Goal: Task Accomplishment & Management: Manage account settings

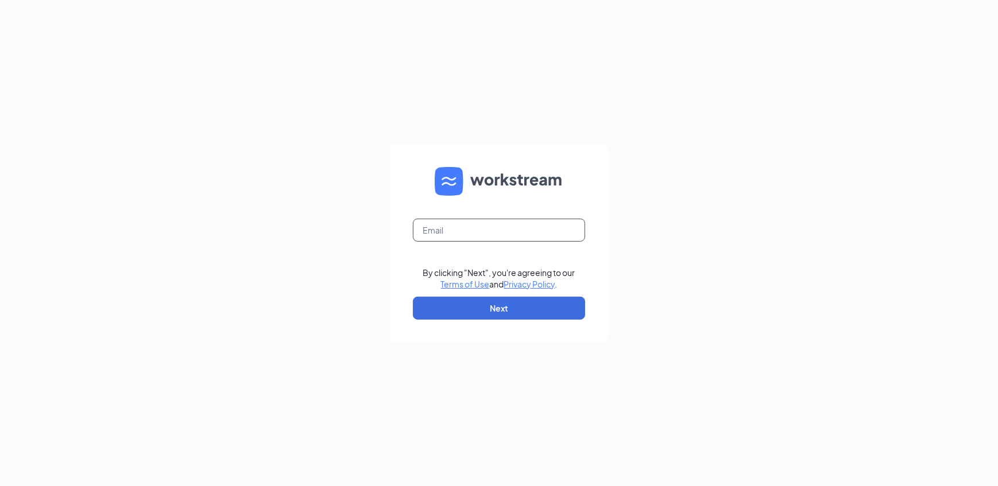
click at [452, 231] on input "text" at bounding box center [499, 230] width 172 height 23
type input "culversofschererville@gmail.com"
click at [474, 305] on button "Next" at bounding box center [499, 308] width 172 height 23
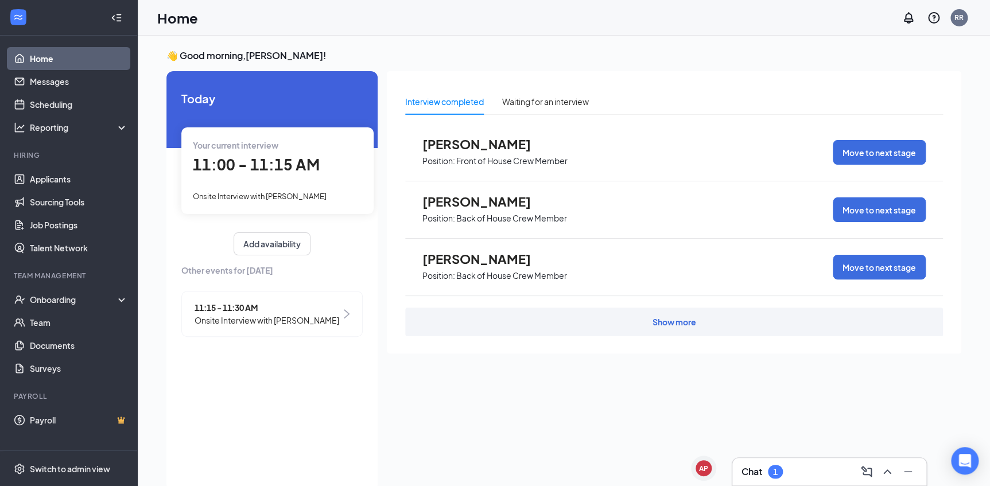
click at [282, 317] on span "Onsite Interview with [PERSON_NAME]" at bounding box center [267, 320] width 145 height 13
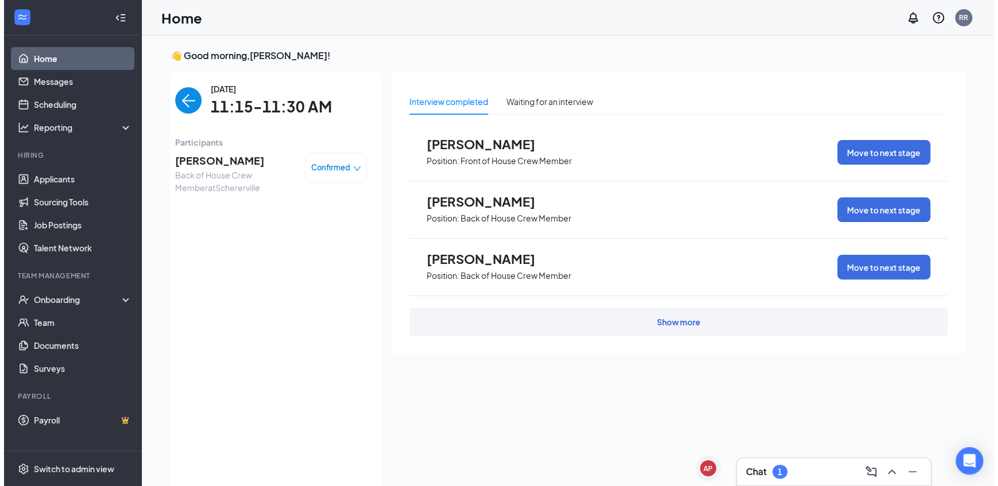
scroll to position [5, 0]
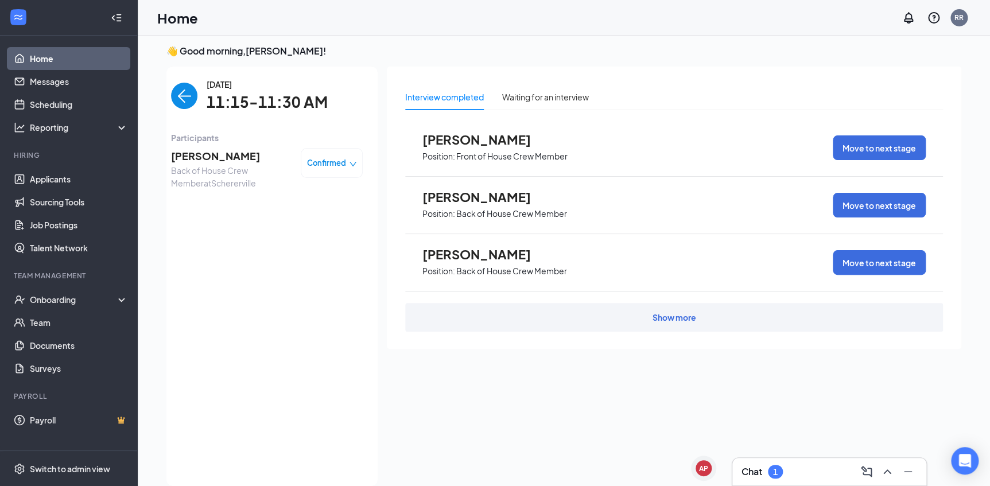
click at [210, 161] on span "[PERSON_NAME]" at bounding box center [231, 156] width 121 height 16
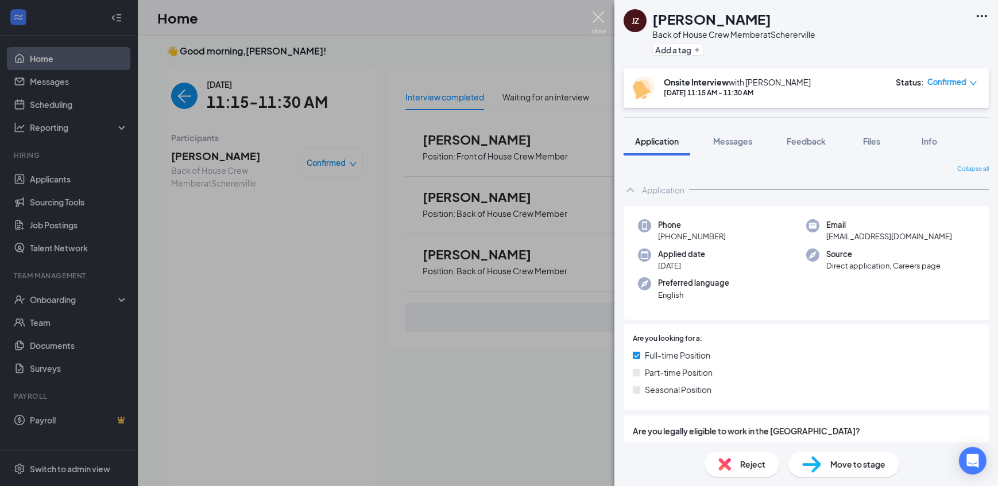
click at [595, 20] on img at bounding box center [598, 22] width 14 height 22
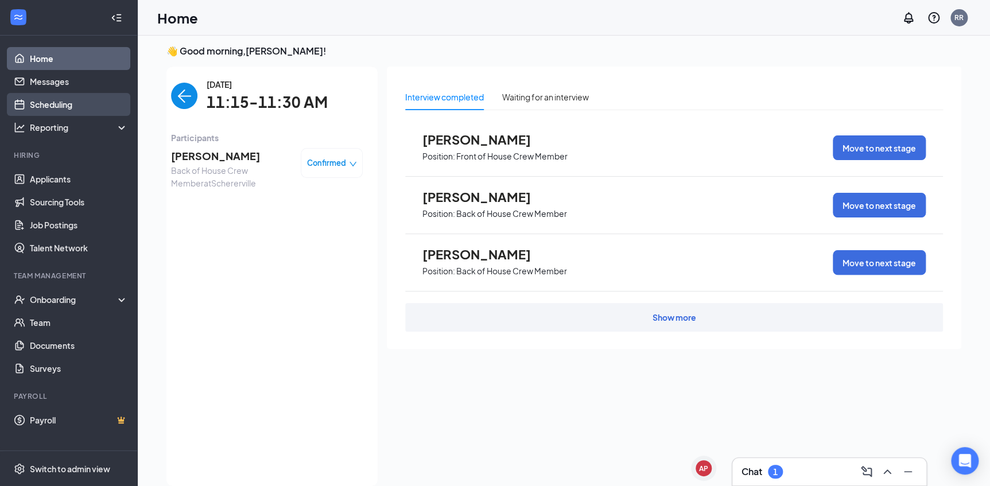
click at [75, 99] on link "Scheduling" at bounding box center [79, 104] width 98 height 23
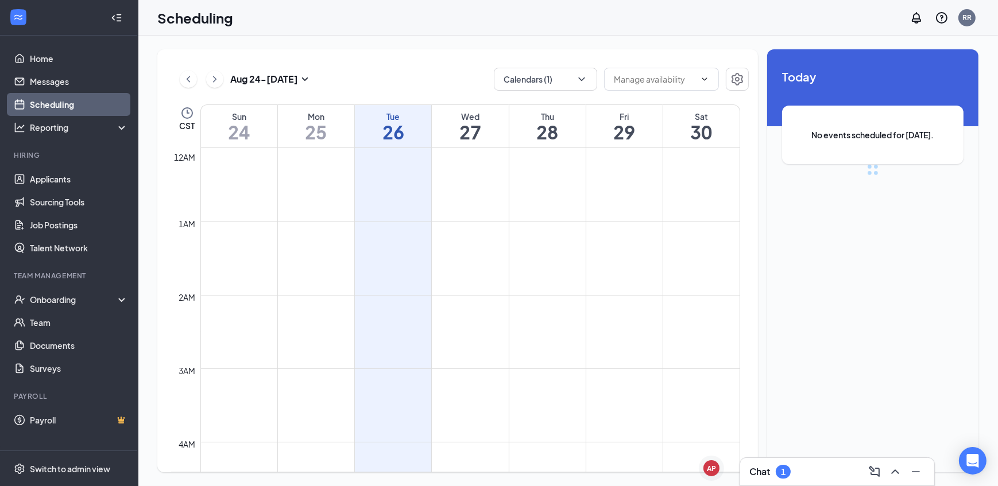
scroll to position [563, 0]
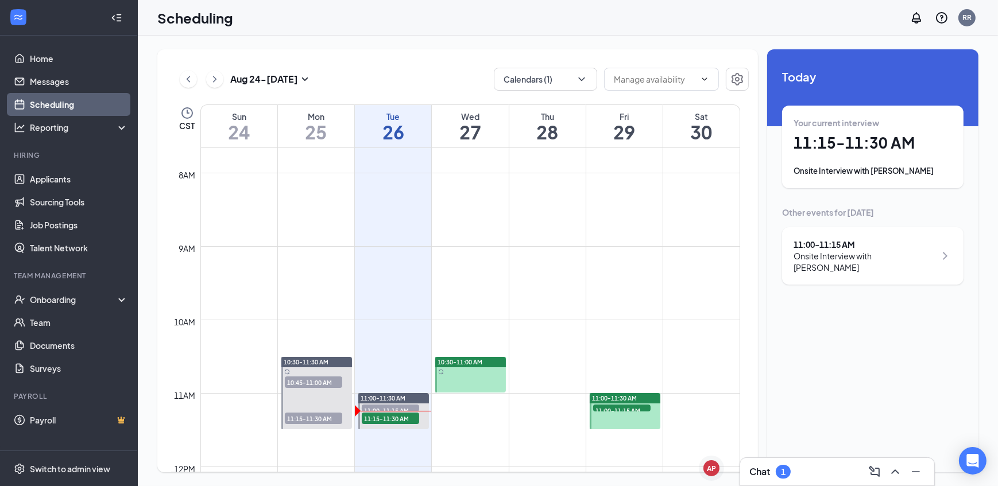
click at [785, 480] on div "Chat 1" at bounding box center [837, 472] width 176 height 18
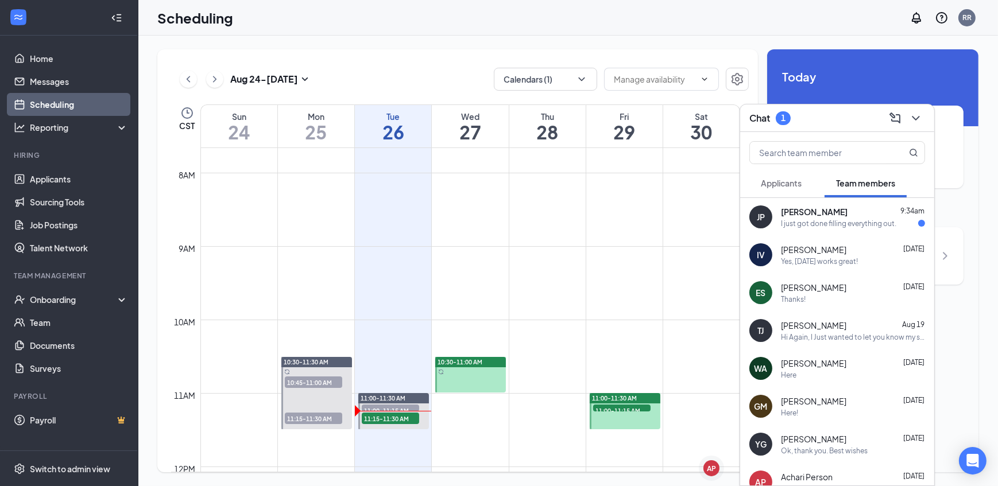
click at [837, 225] on div "I just got done filling everything out." at bounding box center [838, 224] width 115 height 10
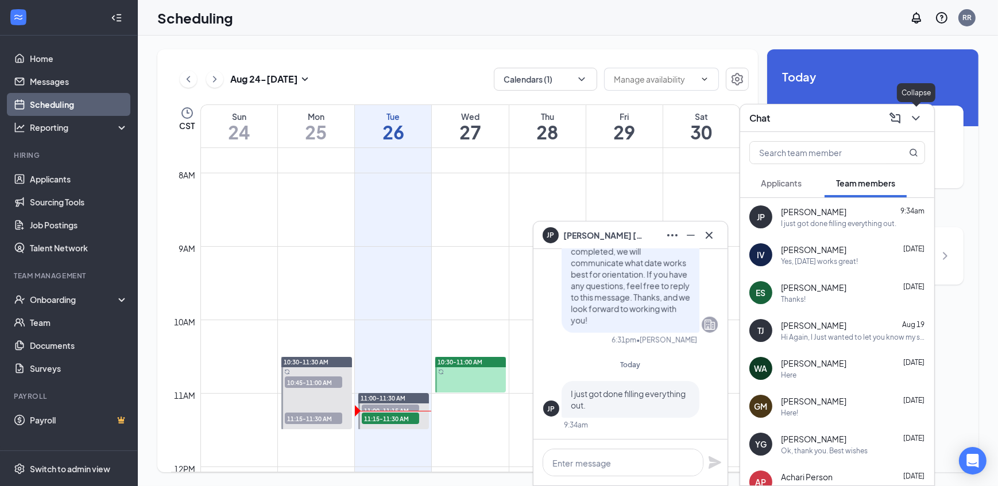
click at [913, 117] on icon "ChevronDown" at bounding box center [915, 118] width 7 height 5
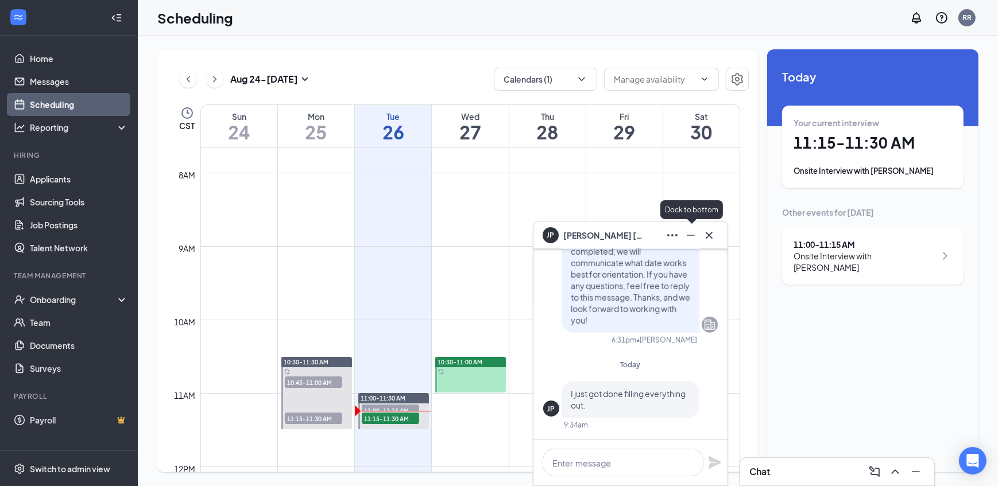
click at [690, 235] on icon "Minimize" at bounding box center [691, 235] width 14 height 14
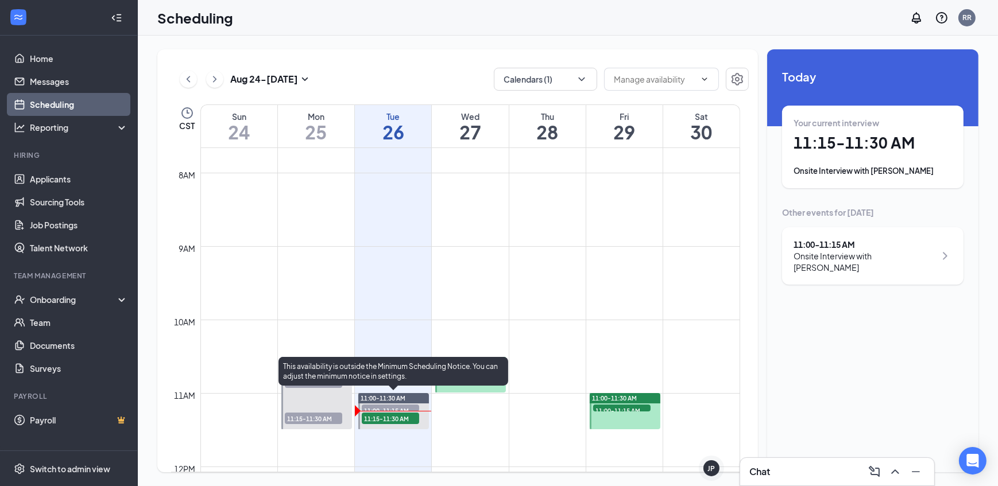
click at [386, 418] on span "11:15-11:30 AM" at bounding box center [390, 418] width 57 height 11
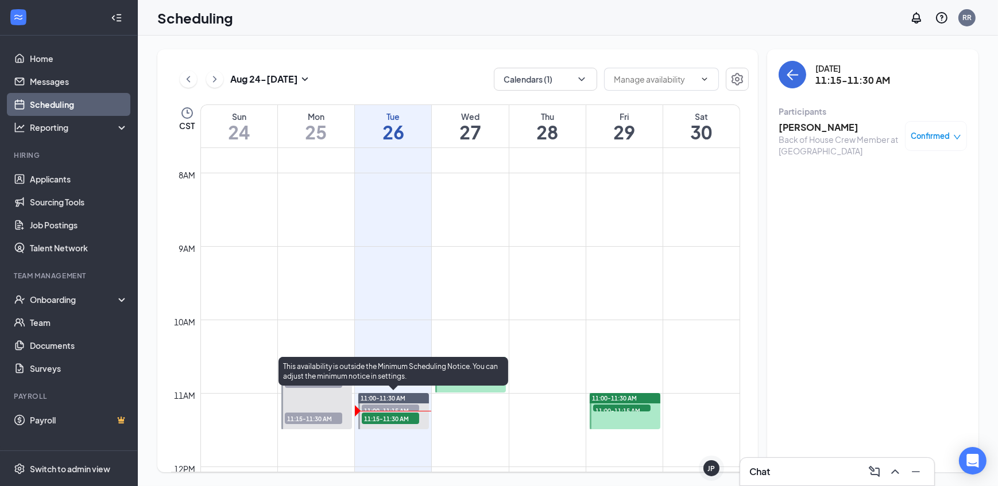
click at [388, 408] on span "11:00-11:15 AM" at bounding box center [390, 410] width 57 height 11
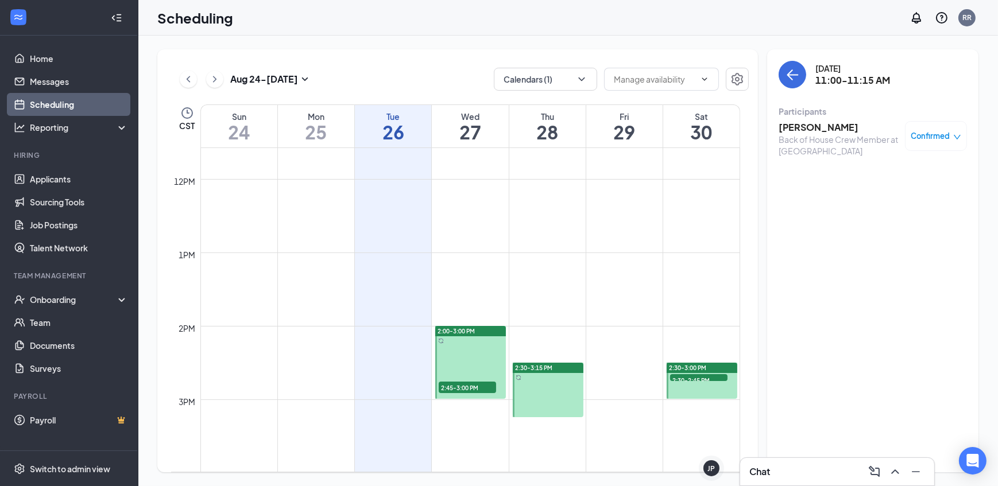
scroll to position [877, 0]
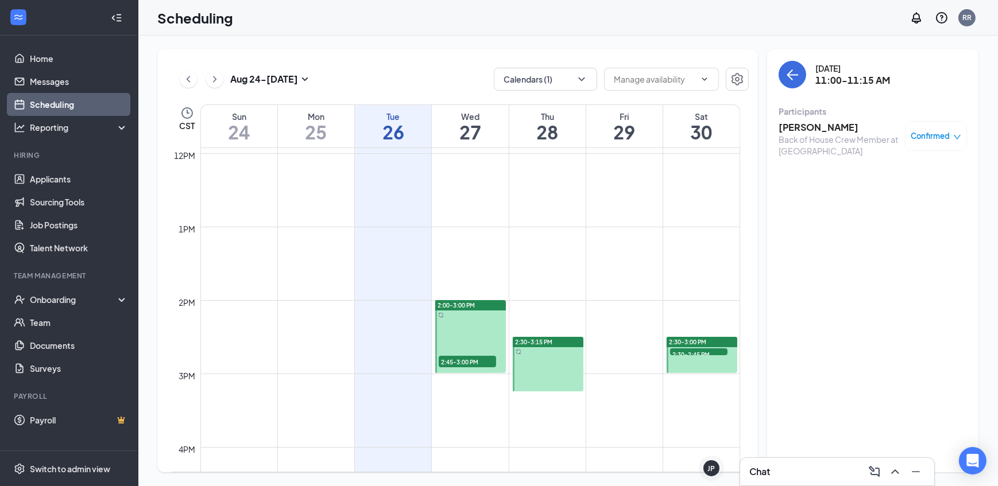
click at [468, 363] on span "2:45-3:00 PM" at bounding box center [467, 361] width 57 height 11
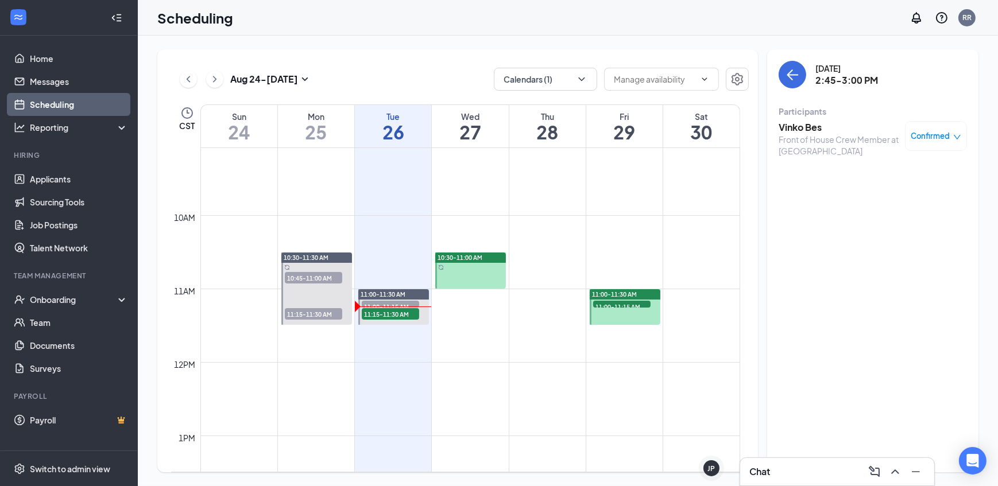
click at [615, 303] on span "11:00-11:15 AM" at bounding box center [621, 306] width 57 height 11
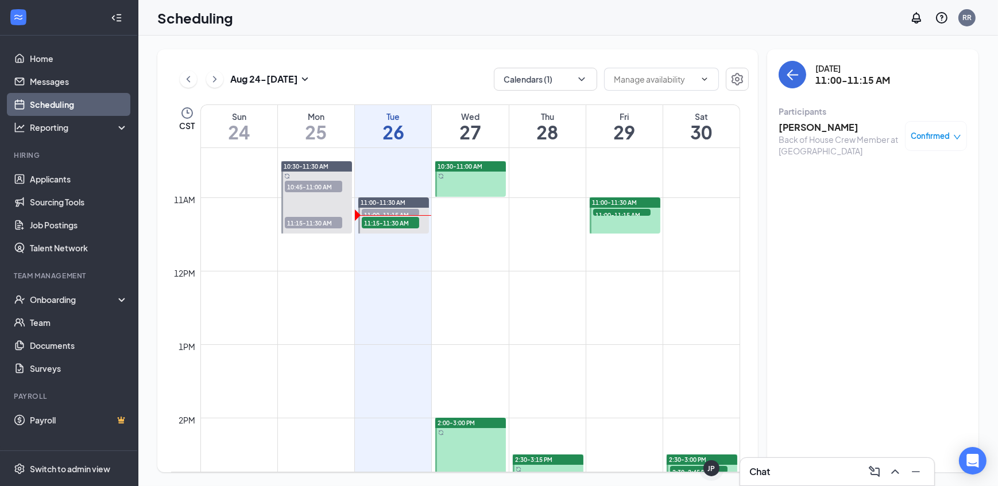
scroll to position [1033, 0]
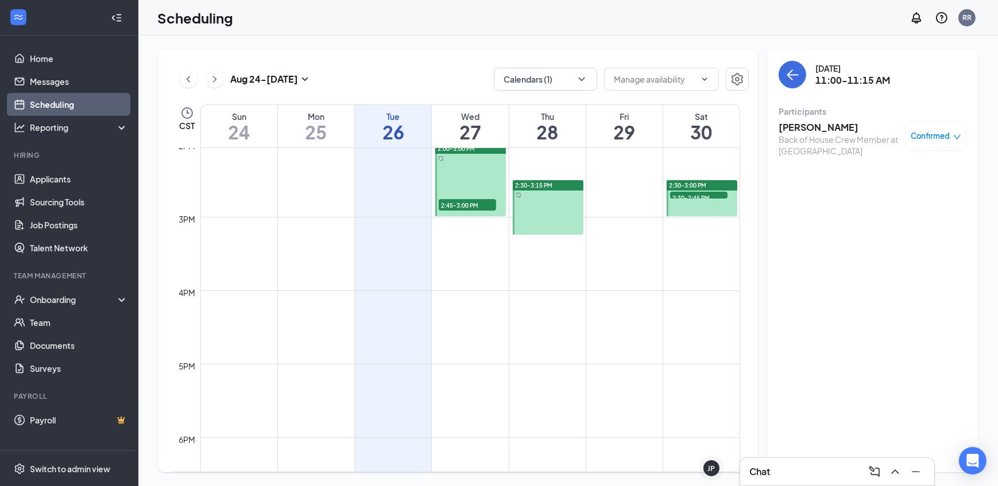
click at [689, 192] on span "2:30-2:45 PM" at bounding box center [698, 197] width 57 height 11
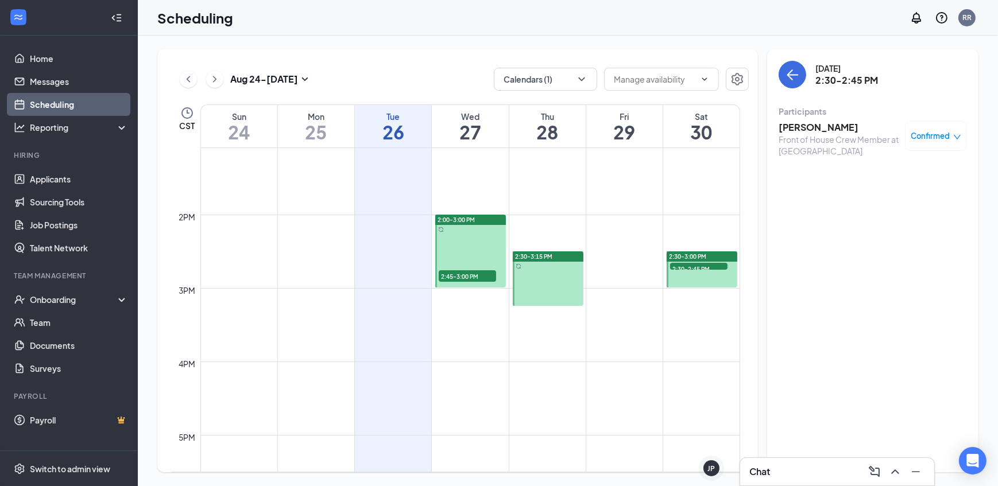
scroll to position [969, 0]
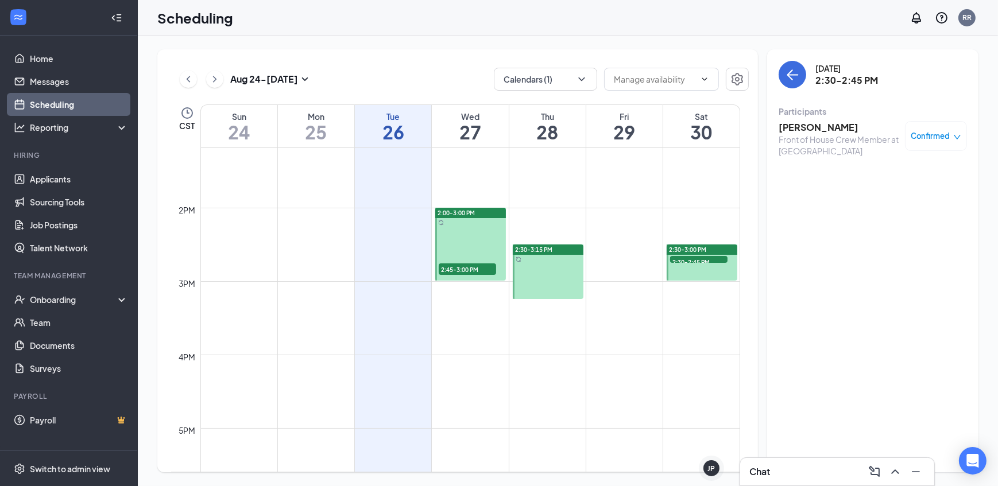
click at [691, 257] on span "2:30-2:45 PM" at bounding box center [698, 261] width 57 height 11
click at [694, 258] on span "2:30-2:45 PM" at bounding box center [698, 261] width 57 height 11
click at [212, 81] on icon "ChevronRight" at bounding box center [214, 79] width 11 height 14
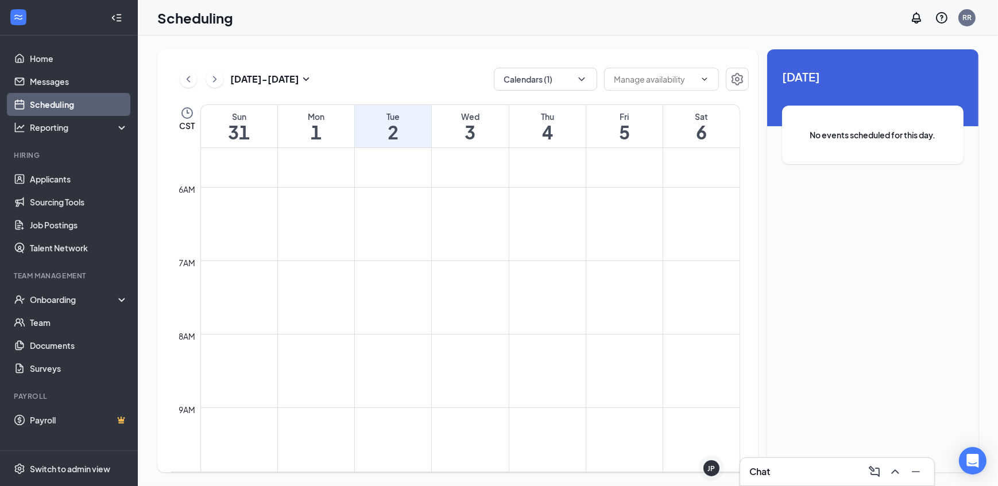
scroll to position [198, 0]
click at [249, 140] on h1 "31" at bounding box center [239, 132] width 76 height 20
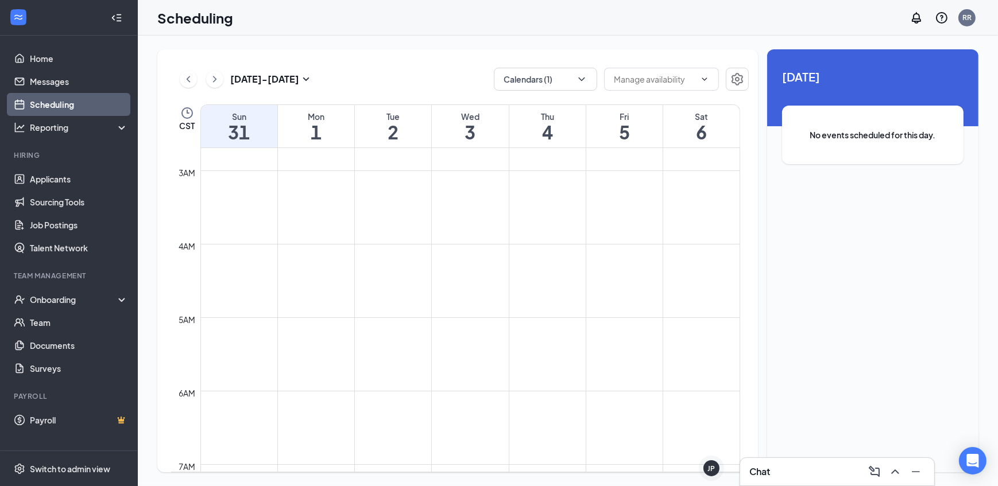
click at [194, 82] on button at bounding box center [188, 79] width 17 height 17
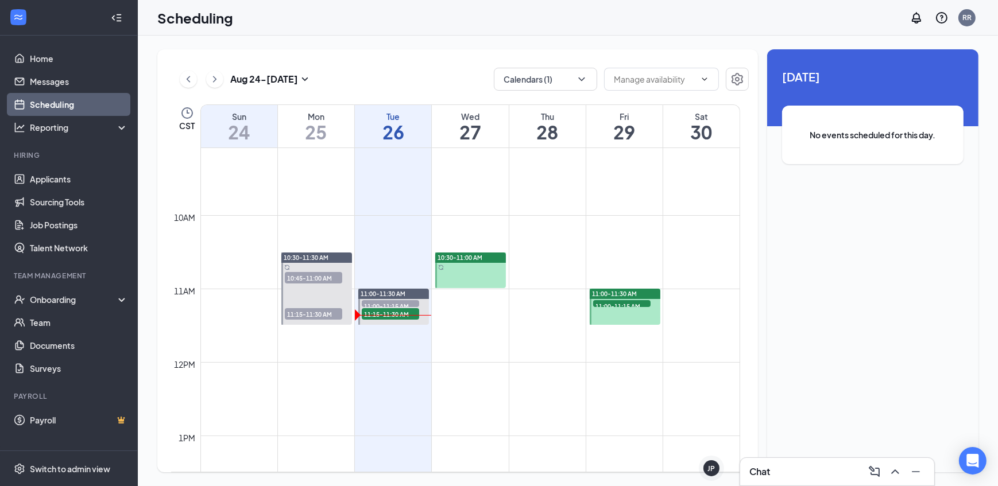
scroll to position [720, 0]
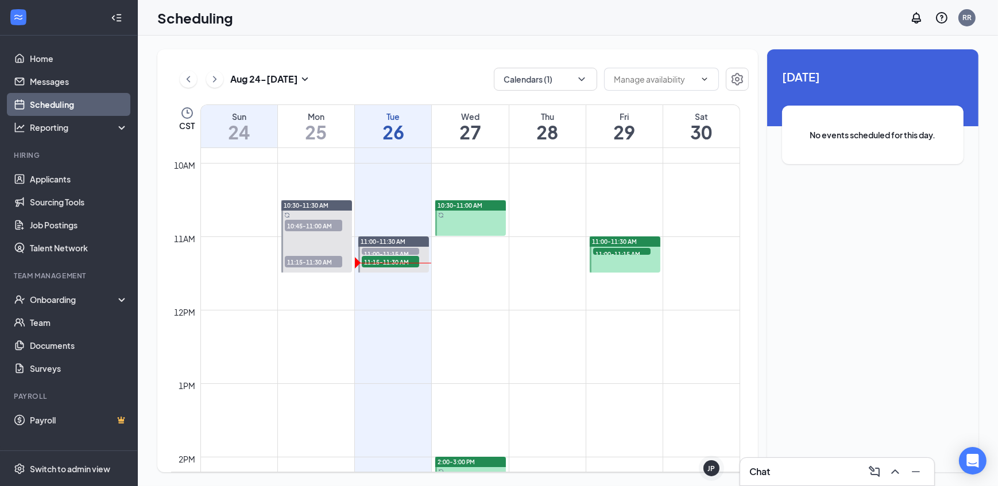
click at [454, 202] on span "10:30-11:00 AM" at bounding box center [459, 205] width 45 height 8
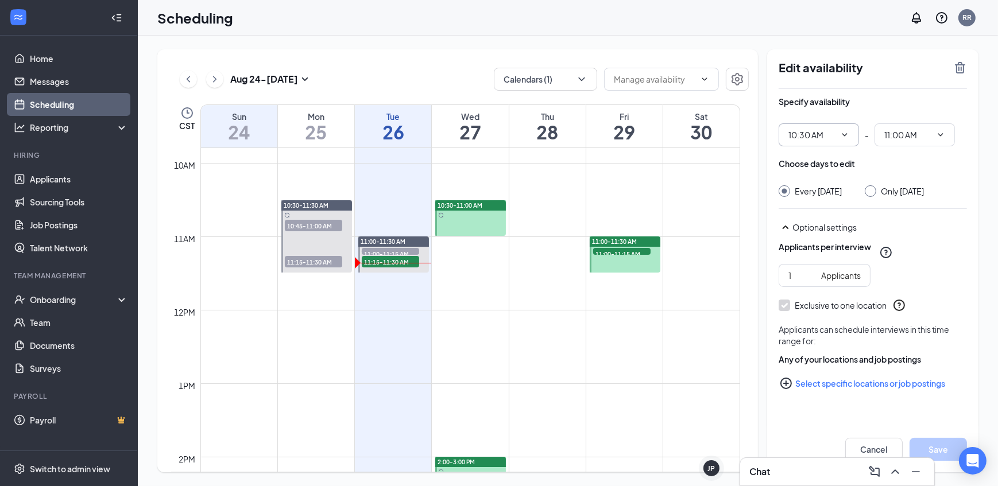
click at [842, 137] on icon "ChevronDown" at bounding box center [844, 134] width 9 height 9
click at [829, 268] on div "10:00 AM" at bounding box center [818, 278] width 80 height 26
type input "10:00 AM"
type input "10:30 AM"
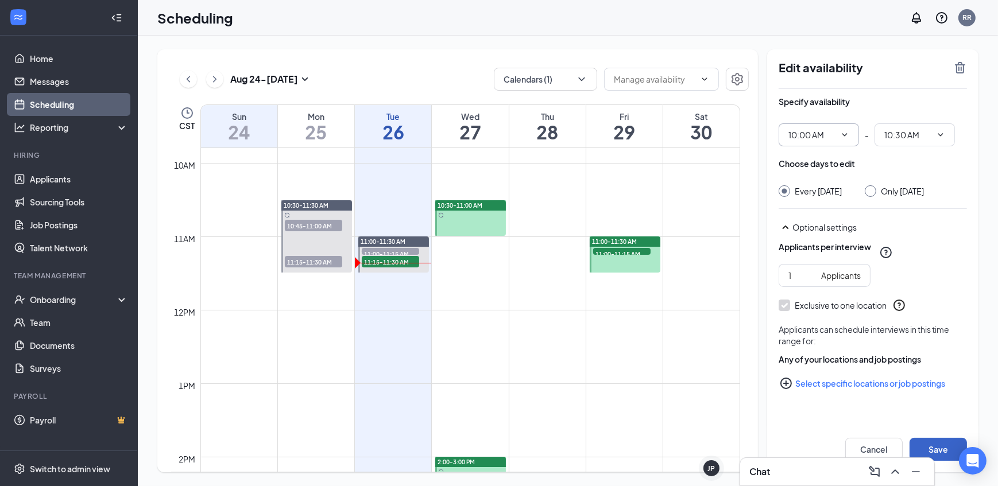
click at [933, 445] on button "Save" at bounding box center [937, 449] width 57 height 23
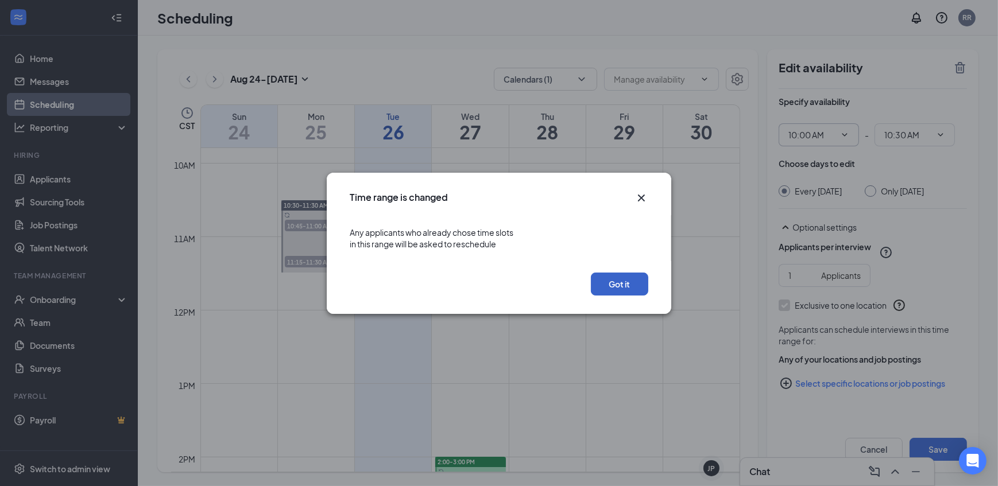
click at [611, 274] on button "Got it" at bounding box center [619, 284] width 57 height 23
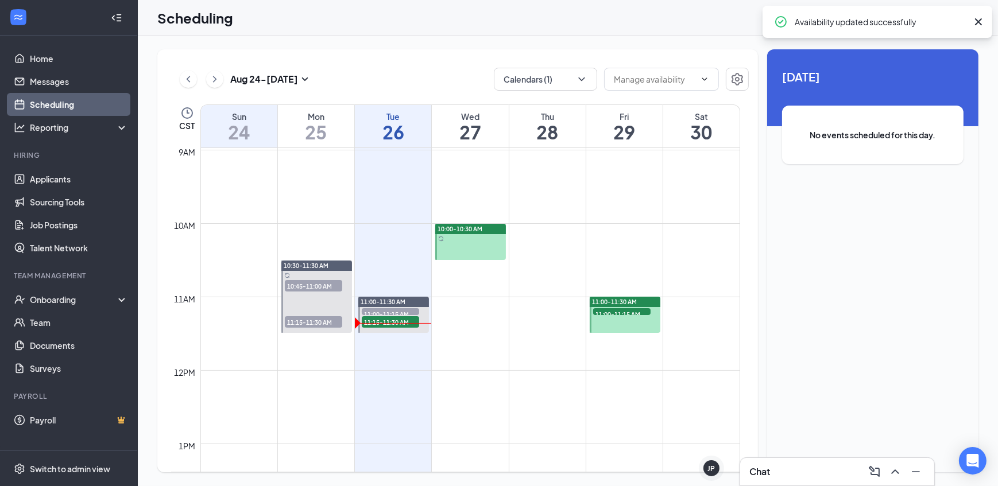
scroll to position [563, 0]
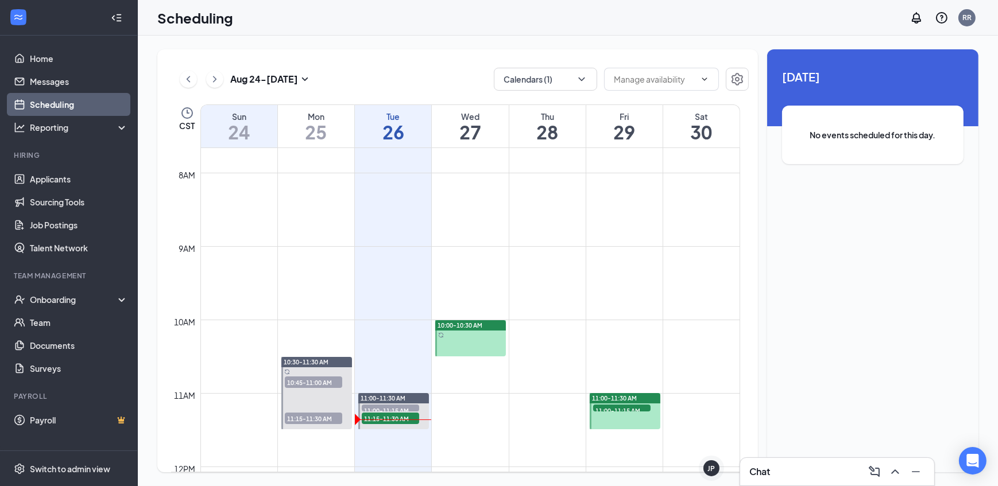
click at [482, 323] on span "10:00-10:30 AM" at bounding box center [459, 325] width 45 height 8
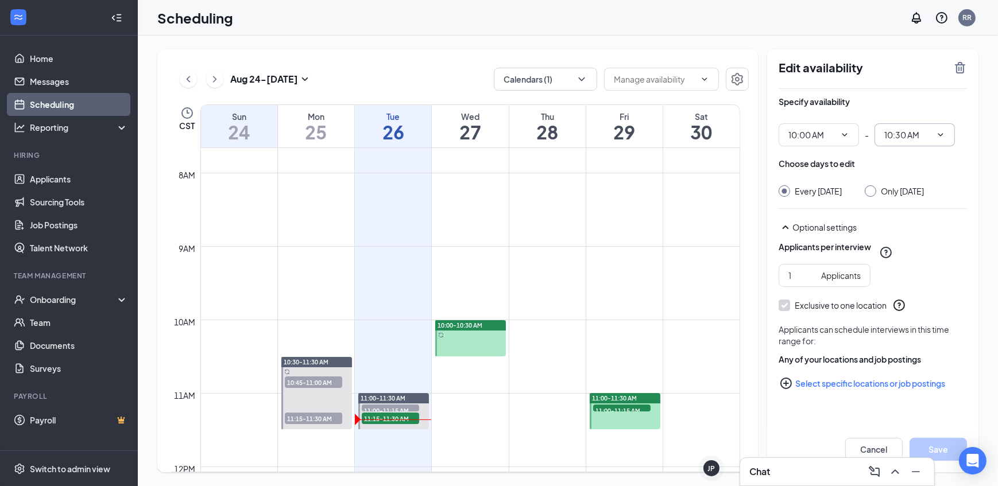
click at [942, 134] on icon "ChevronDown" at bounding box center [940, 134] width 5 height 3
click at [902, 296] on div "11:00 AM" at bounding box center [914, 305] width 80 height 26
type input "11:00 AM"
click at [930, 444] on button "Save" at bounding box center [937, 449] width 57 height 23
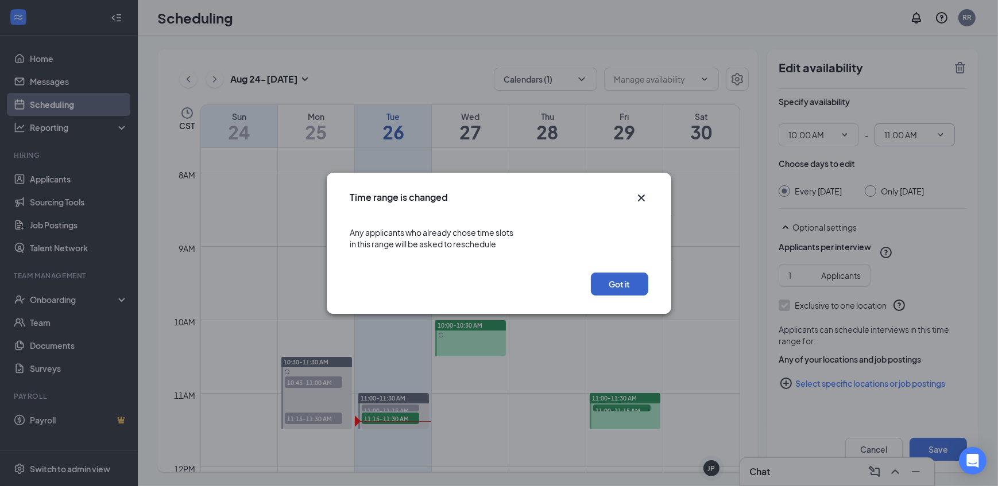
click at [627, 293] on button "Got it" at bounding box center [619, 284] width 57 height 23
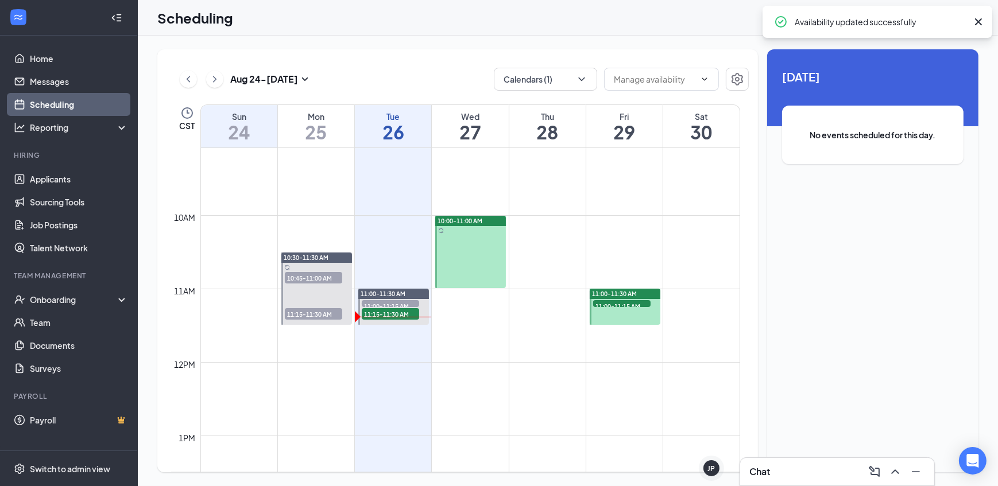
scroll to position [720, 0]
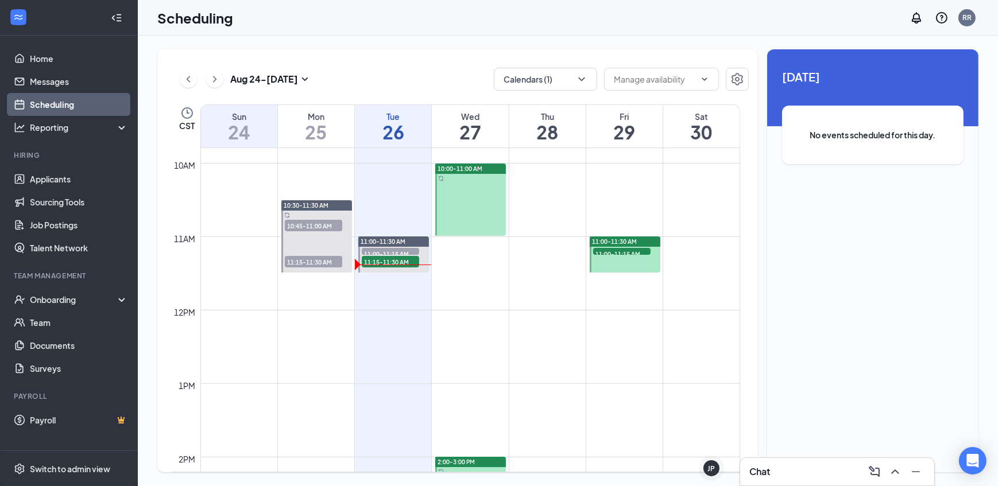
click at [216, 82] on icon "ChevronRight" at bounding box center [214, 79] width 11 height 14
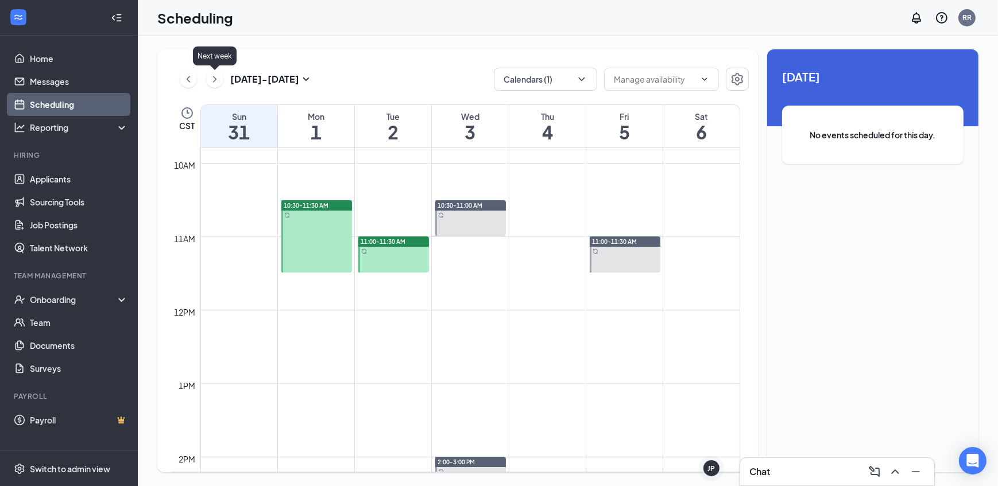
scroll to position [563, 0]
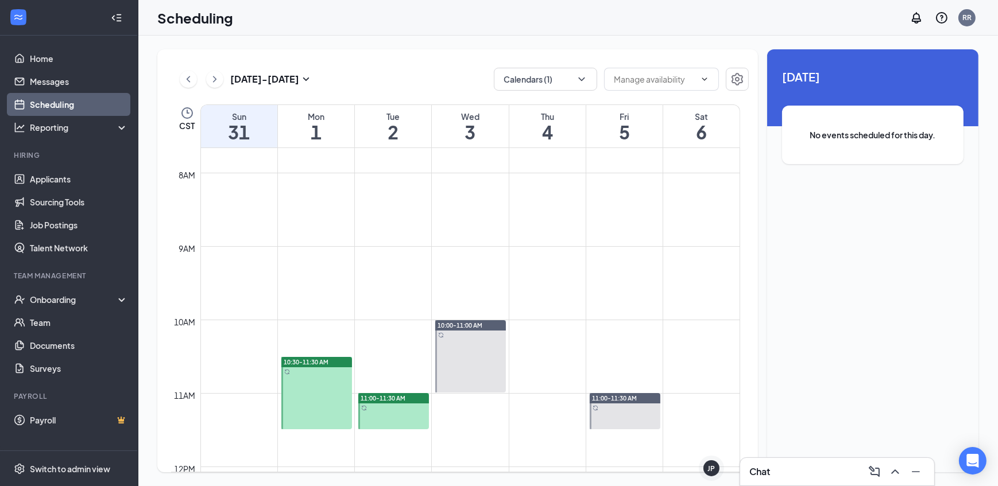
click at [329, 366] on div "10:30-11:30 AM" at bounding box center [316, 362] width 71 height 10
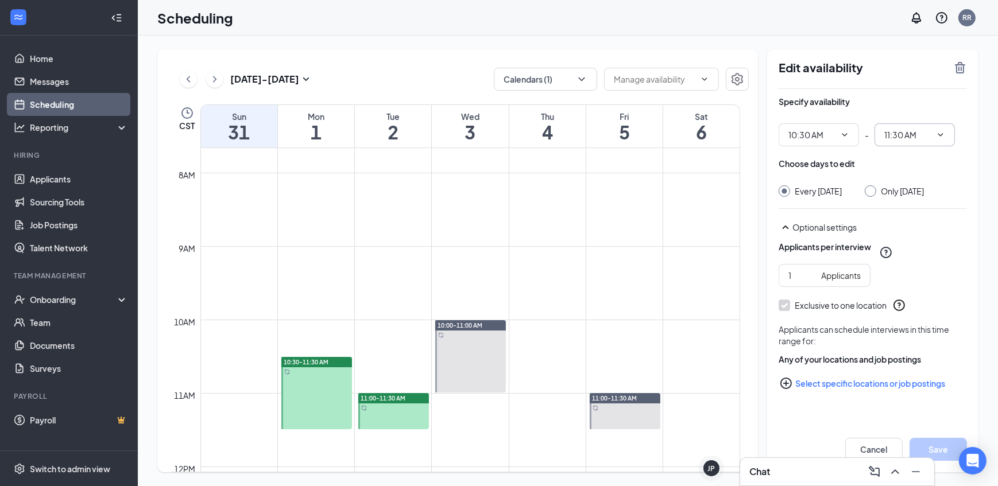
click at [944, 136] on icon "ChevronDown" at bounding box center [940, 134] width 9 height 9
click at [913, 286] on div "11:15 PM" at bounding box center [914, 294] width 80 height 26
type input "11:15 PM"
click at [927, 442] on button "Save" at bounding box center [937, 449] width 57 height 23
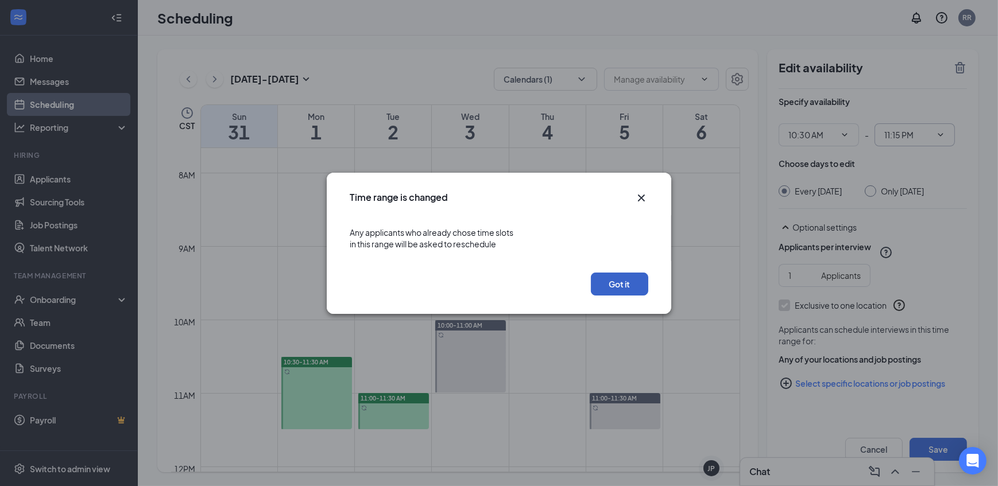
click at [603, 277] on button "Got it" at bounding box center [619, 284] width 57 height 23
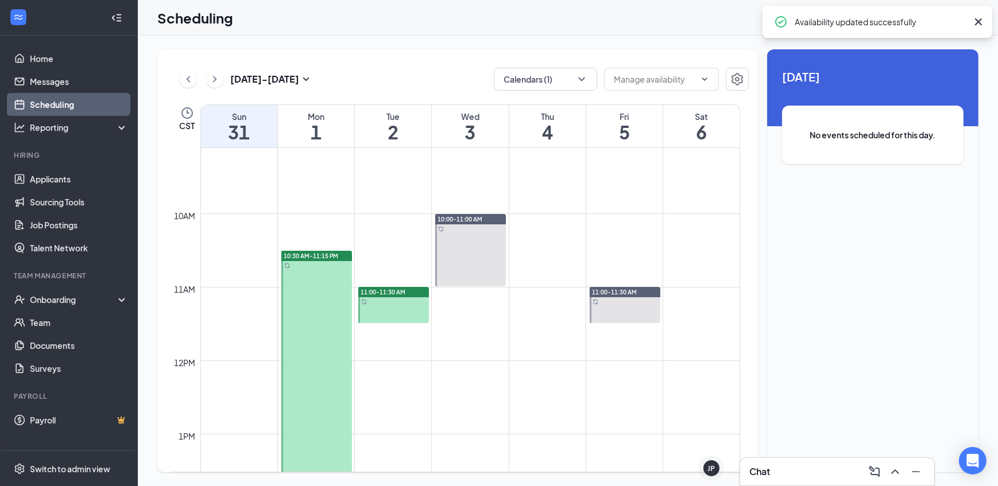
scroll to position [668, 0]
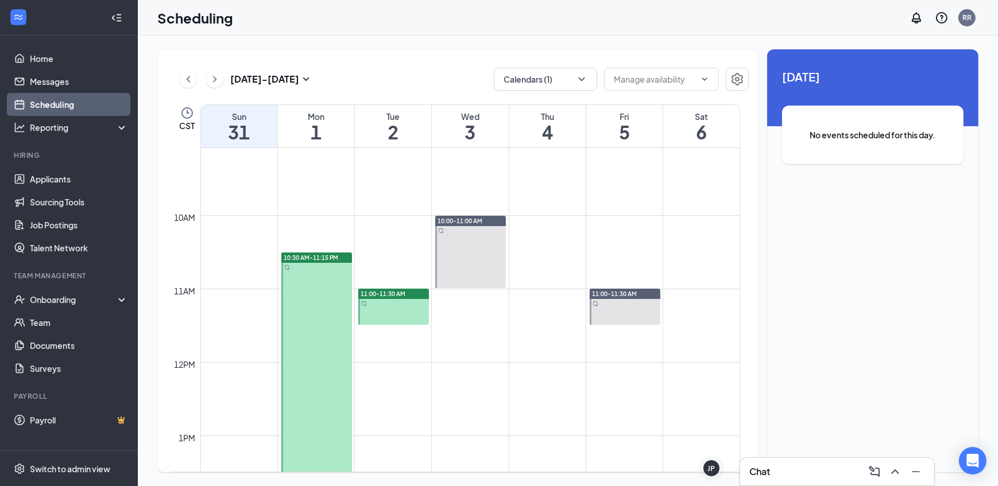
click at [298, 257] on span "10:30 AM-11:15 PM" at bounding box center [311, 258] width 55 height 8
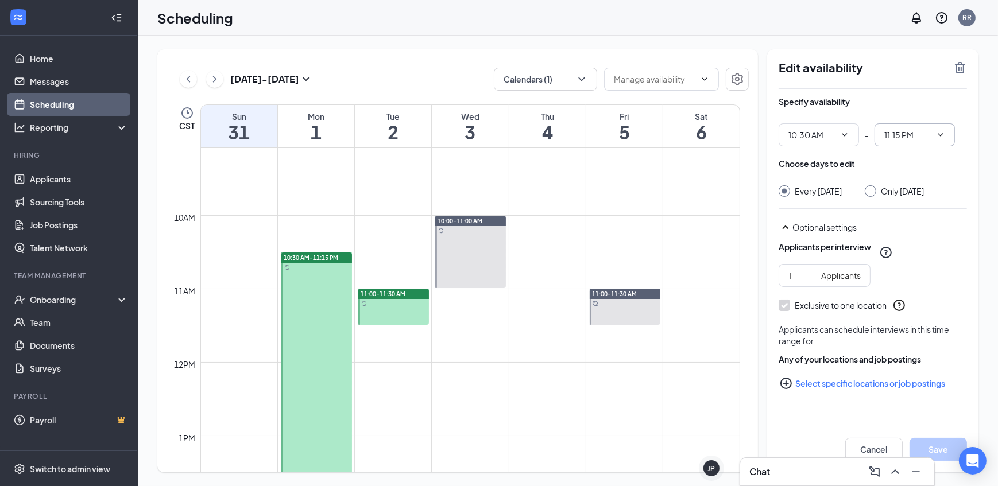
click at [949, 134] on span "11:15 PM" at bounding box center [914, 134] width 80 height 23
click at [944, 134] on icon "ChevronUp" at bounding box center [940, 134] width 9 height 9
click at [938, 132] on icon "ChevronDown" at bounding box center [940, 134] width 9 height 9
click at [904, 277] on div "11:15 AM" at bounding box center [900, 279] width 34 height 13
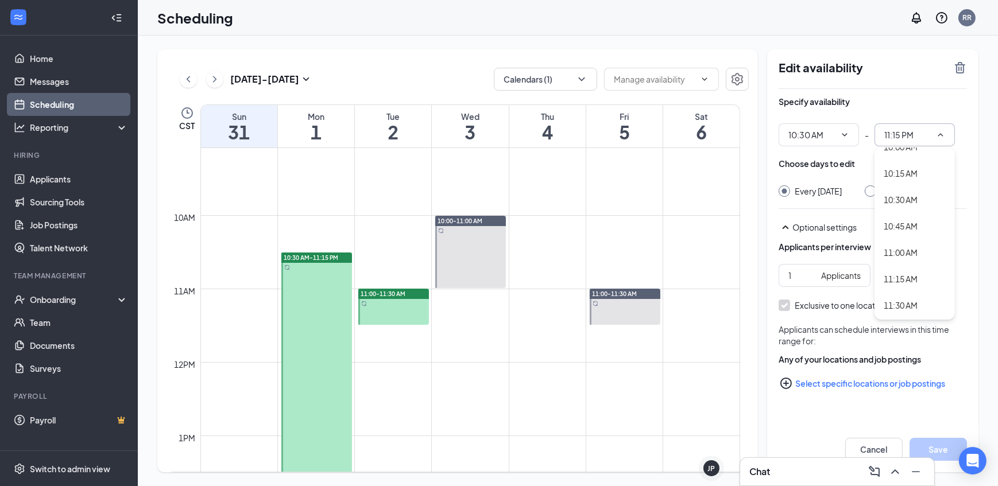
type input "11:15 AM"
click at [924, 452] on button "Save" at bounding box center [937, 449] width 57 height 23
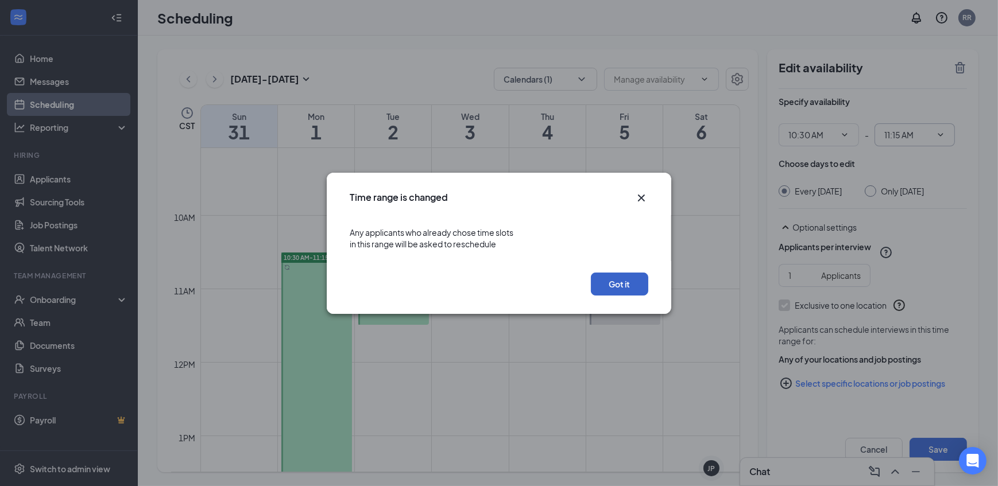
click at [614, 288] on button "Got it" at bounding box center [619, 284] width 57 height 23
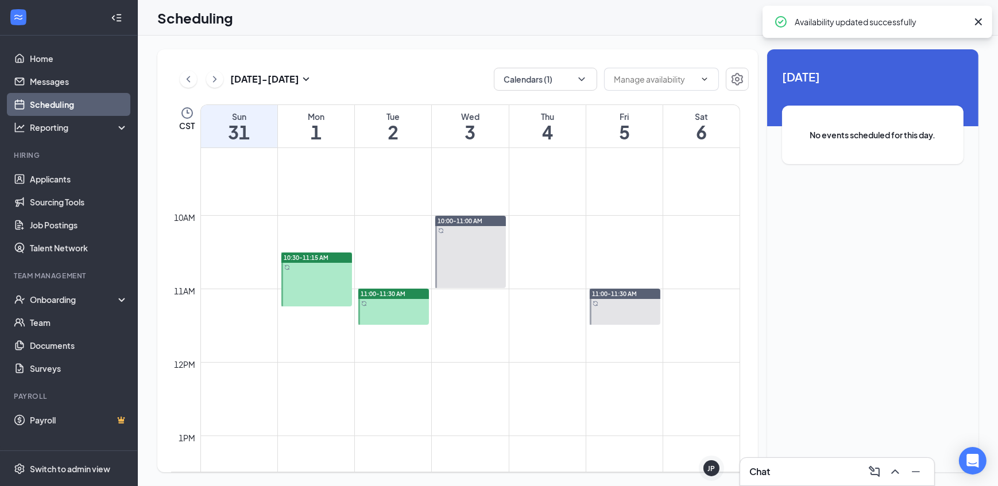
click at [450, 64] on div "[DATE] - [DATE] Calendars (1) CST Sun 31 Mon 1 Tue 2 Wed 3 Thu 4 Fri 5 Sat 6 12…" at bounding box center [457, 260] width 600 height 423
click at [214, 73] on icon "ChevronRight" at bounding box center [214, 79] width 11 height 14
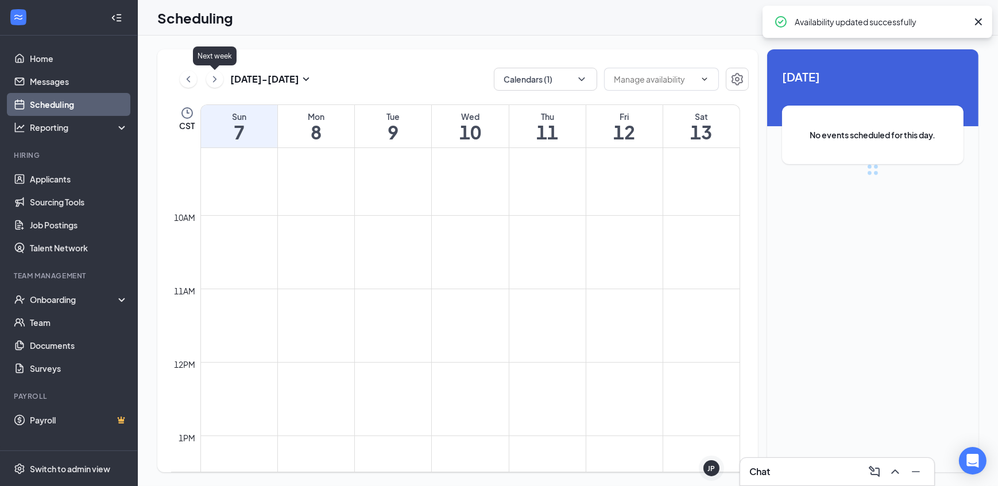
scroll to position [563, 0]
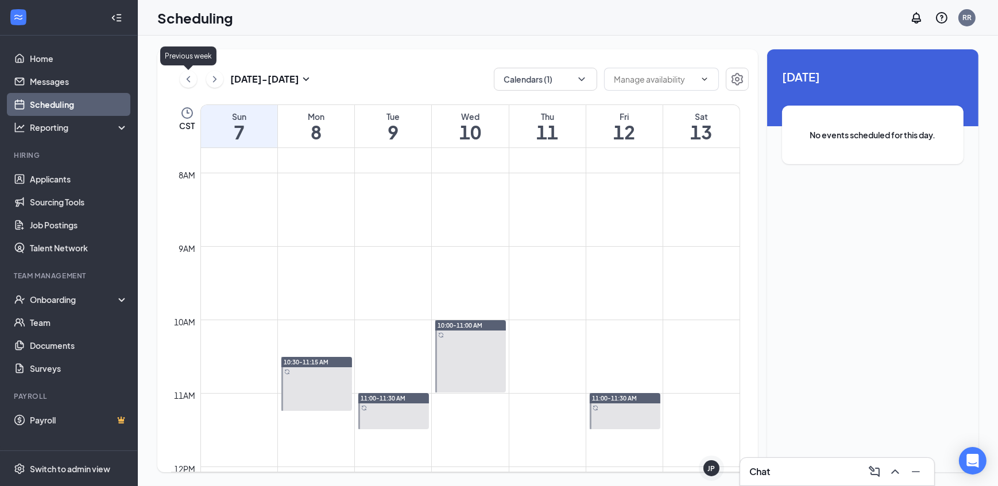
click at [186, 80] on icon "ChevronLeft" at bounding box center [188, 79] width 11 height 14
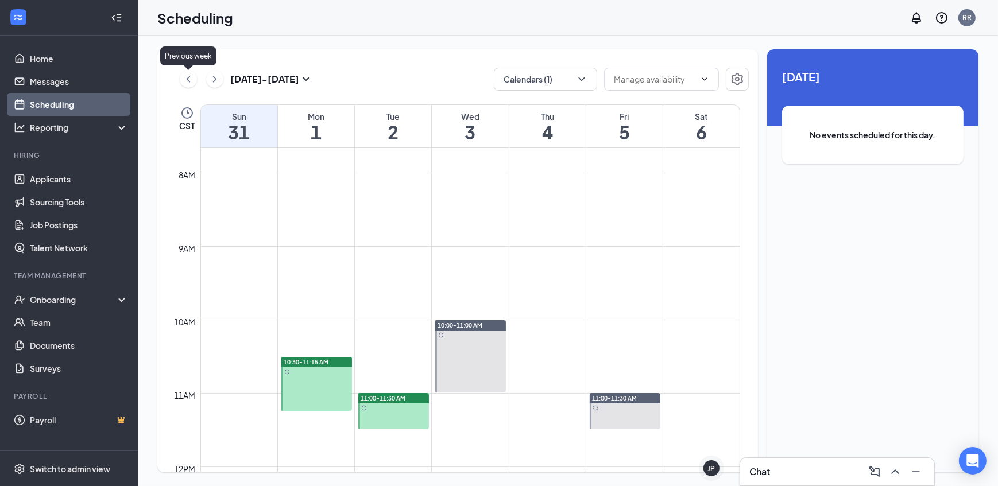
click at [186, 80] on icon "ChevronLeft" at bounding box center [188, 79] width 11 height 14
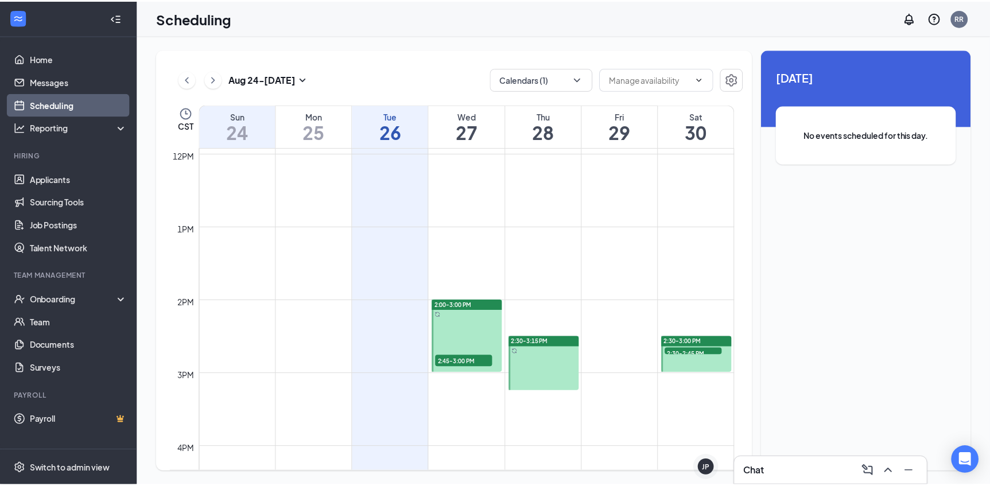
scroll to position [563, 0]
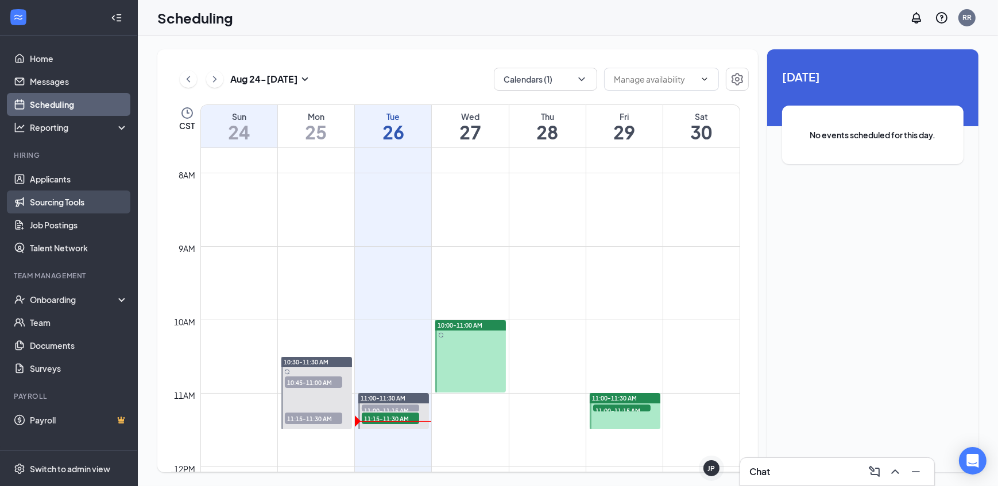
click at [60, 199] on link "Sourcing Tools" at bounding box center [79, 202] width 98 height 23
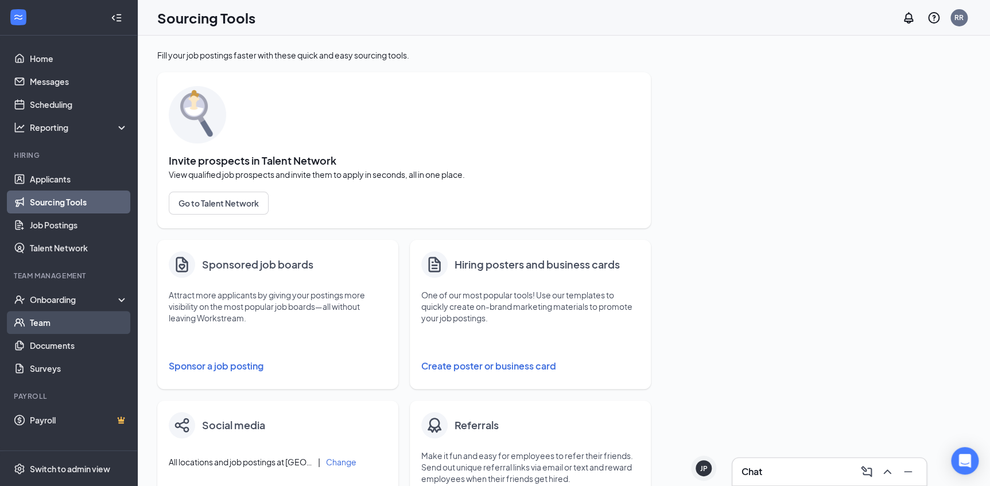
click at [60, 318] on link "Team" at bounding box center [79, 322] width 98 height 23
